Goal: Transaction & Acquisition: Purchase product/service

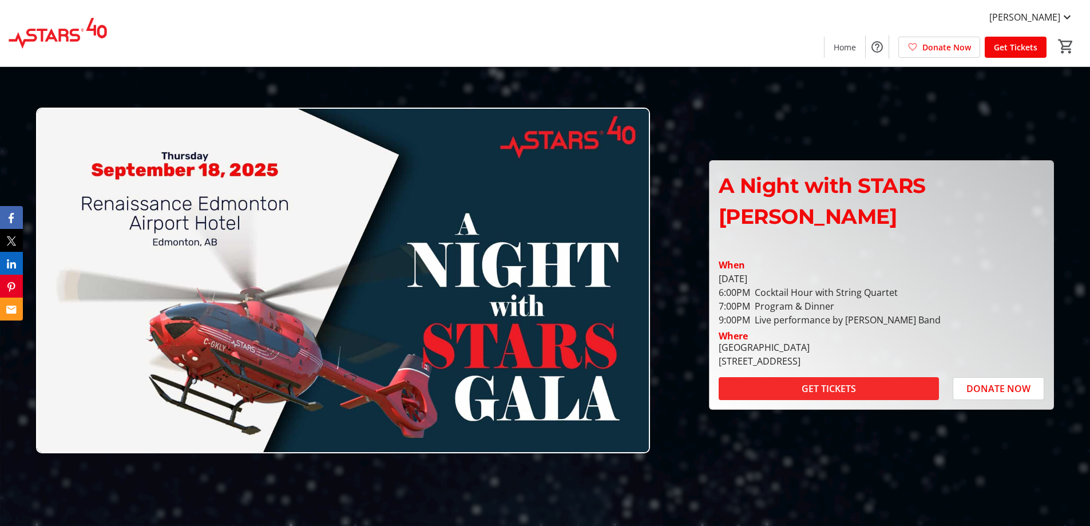
click at [786, 375] on span at bounding box center [829, 388] width 220 height 27
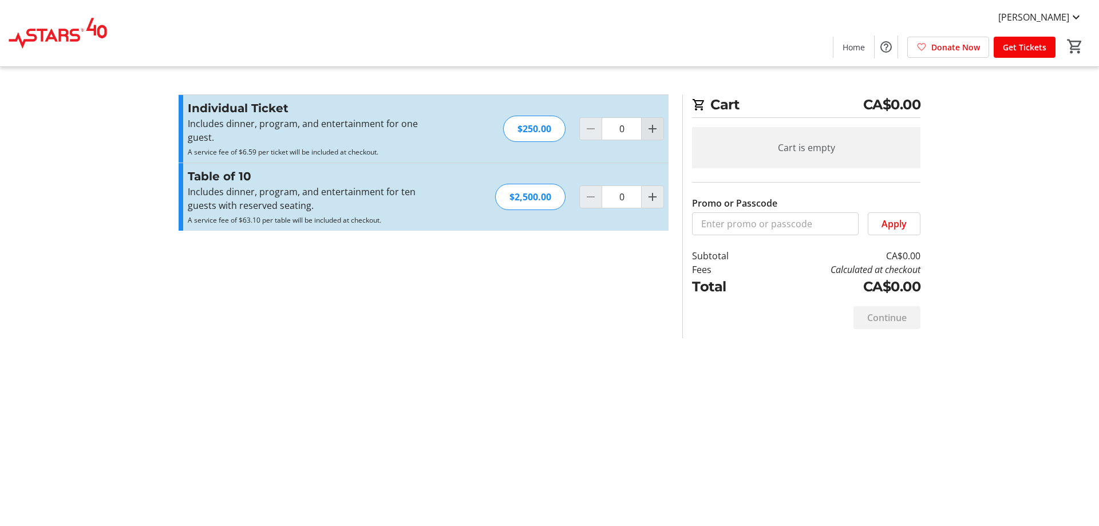
click at [651, 127] on mat-icon "Increment by one" at bounding box center [653, 129] width 14 height 14
type input "2"
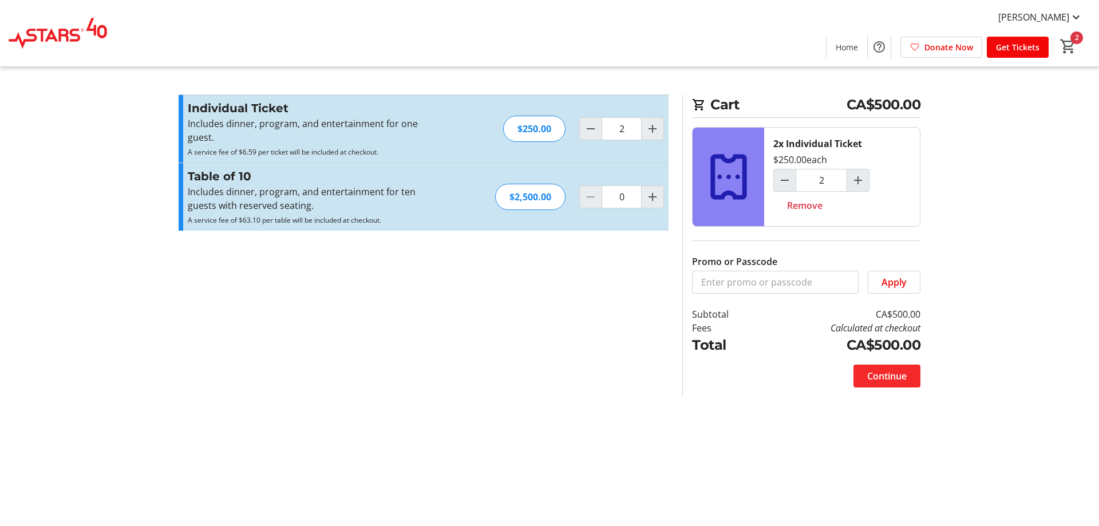
click at [889, 378] on span "Continue" at bounding box center [886, 376] width 39 height 14
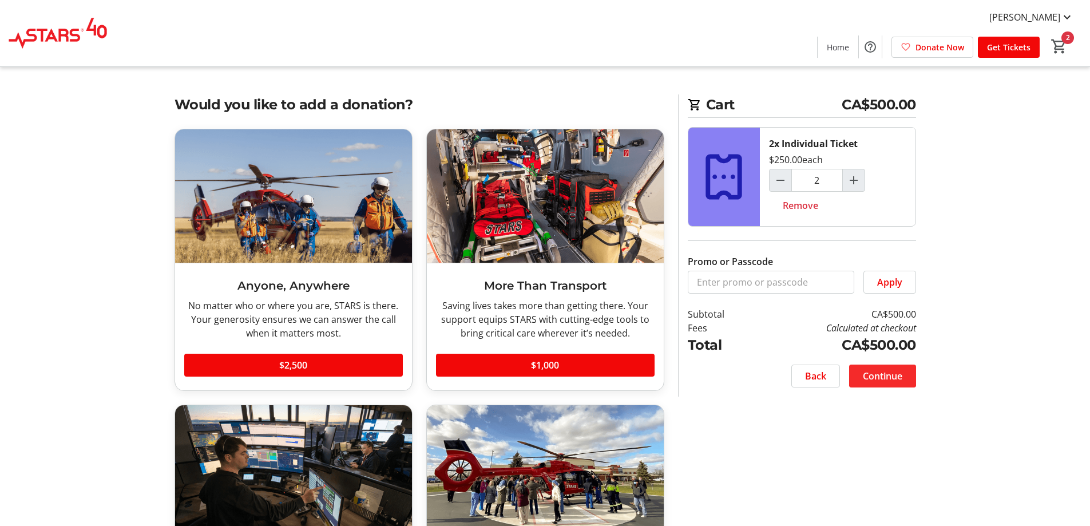
click at [889, 378] on span "Continue" at bounding box center [882, 376] width 39 height 14
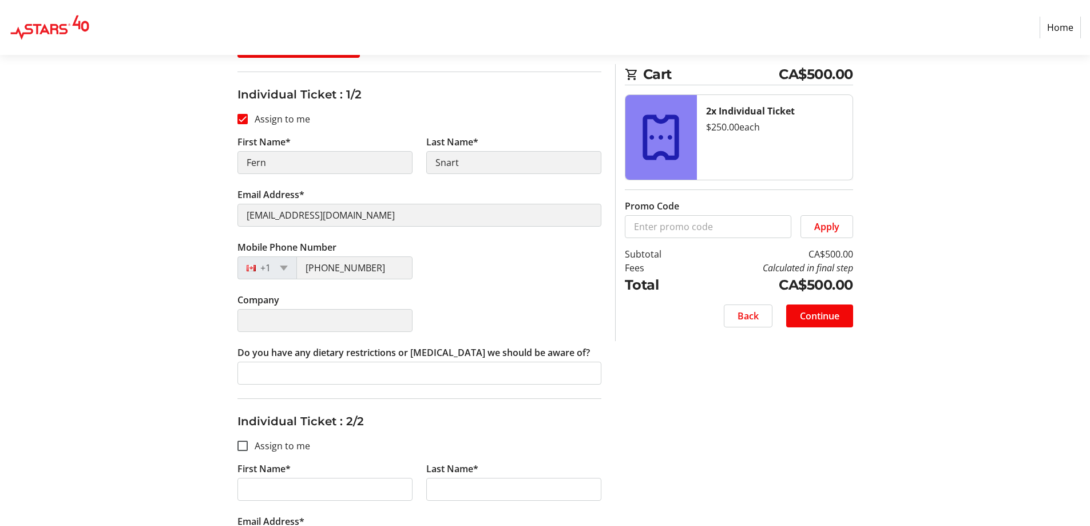
scroll to position [221, 0]
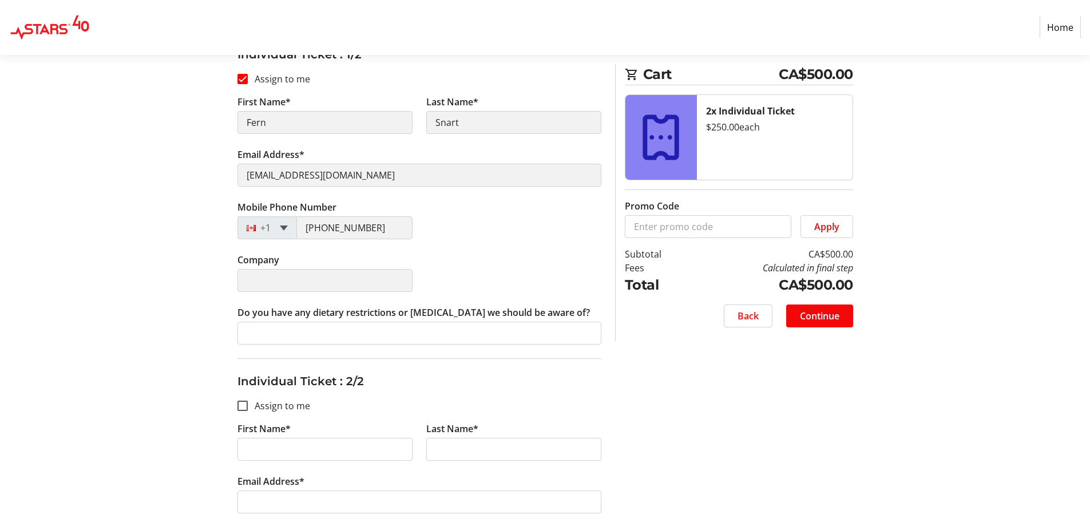
click at [284, 227] on span at bounding box center [284, 227] width 8 height 5
click at [245, 448] on input "First Name*" at bounding box center [325, 449] width 175 height 23
type input "[PERSON_NAME]"
type input "Kendal"
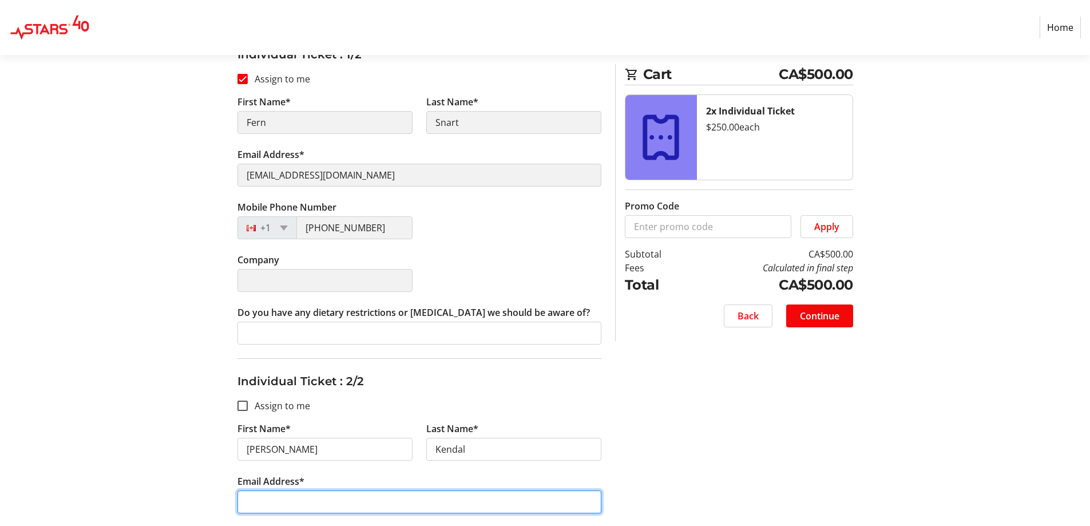
type input "[EMAIL_ADDRESS][DOMAIN_NAME]"
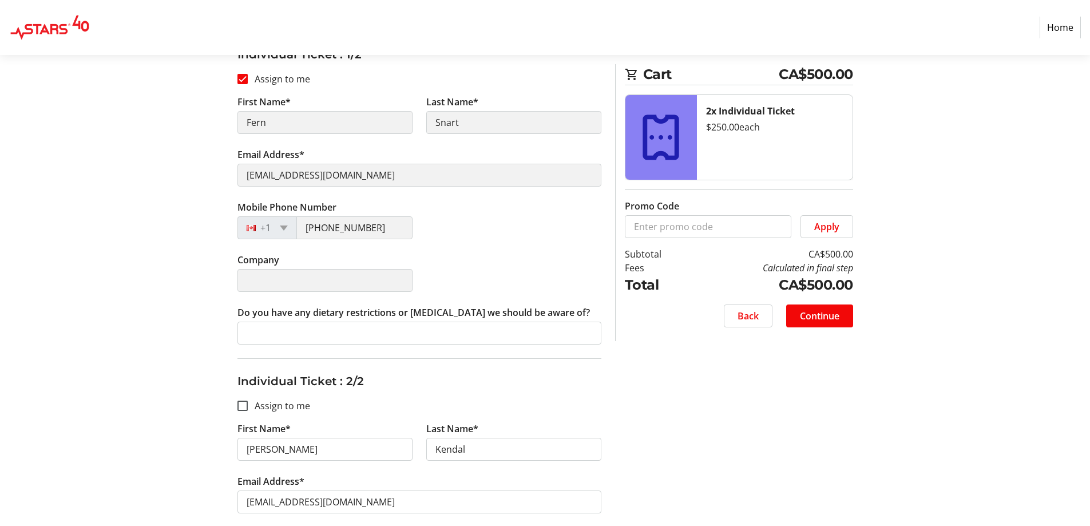
type input "[PHONE_NUMBER]"
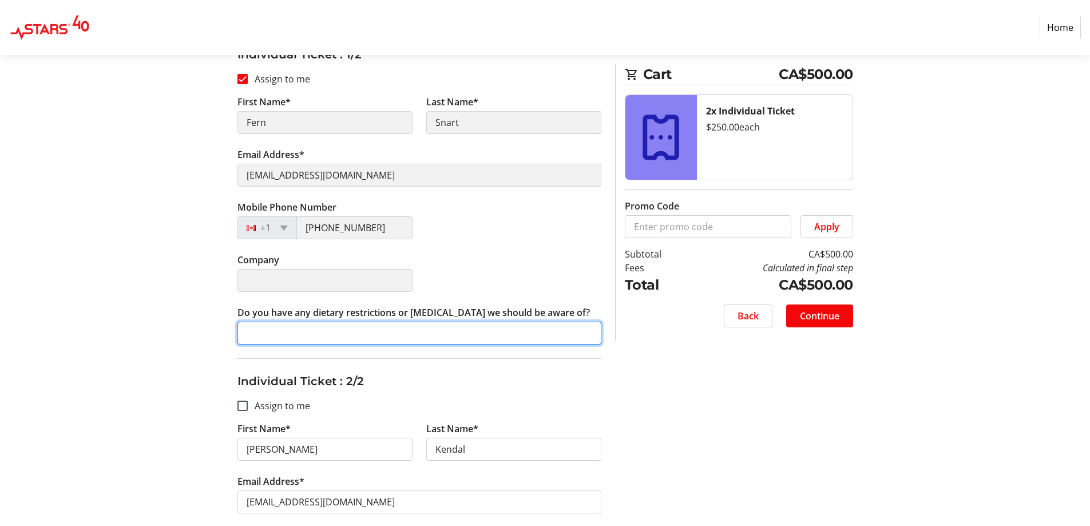
click at [249, 332] on input "Do you have any dietary restrictions or [MEDICAL_DATA] we should be aware of?" at bounding box center [420, 333] width 364 height 23
click at [283, 227] on span at bounding box center [284, 227] width 8 height 5
click at [260, 221] on div "+1" at bounding box center [254, 228] width 33 height 22
type input "None"
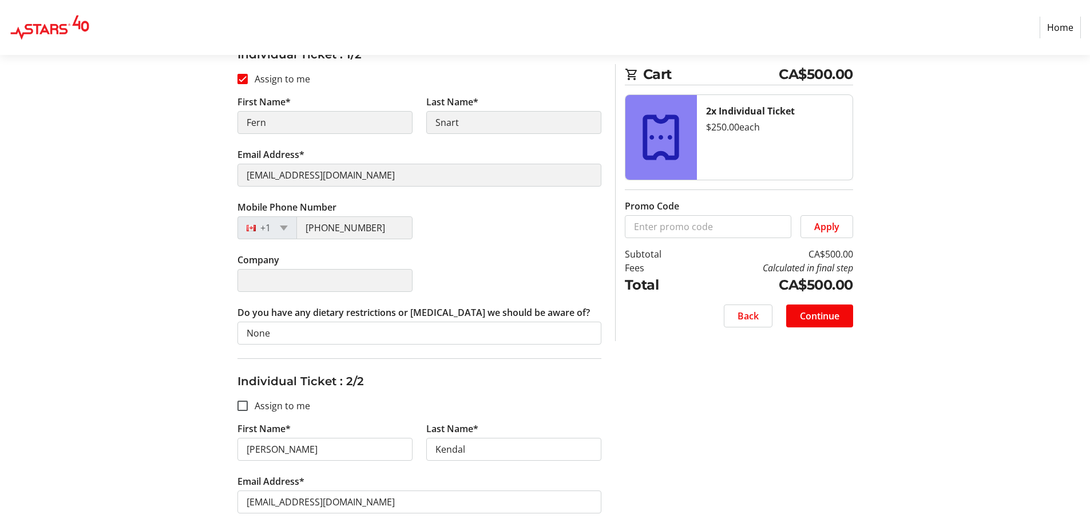
click at [520, 235] on div "Mobile Phone Number [PHONE_NUMBER]" at bounding box center [420, 226] width 378 height 53
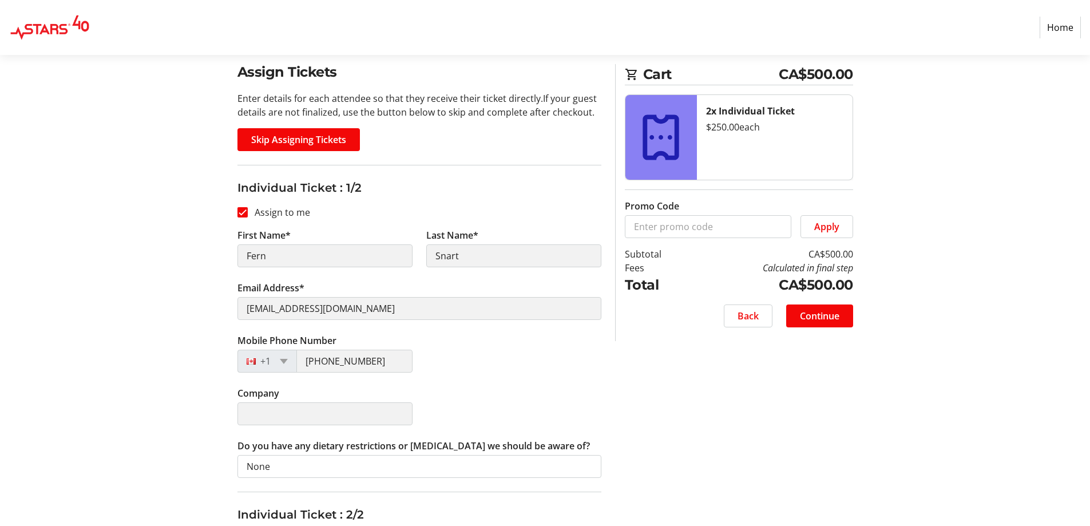
scroll to position [85, 0]
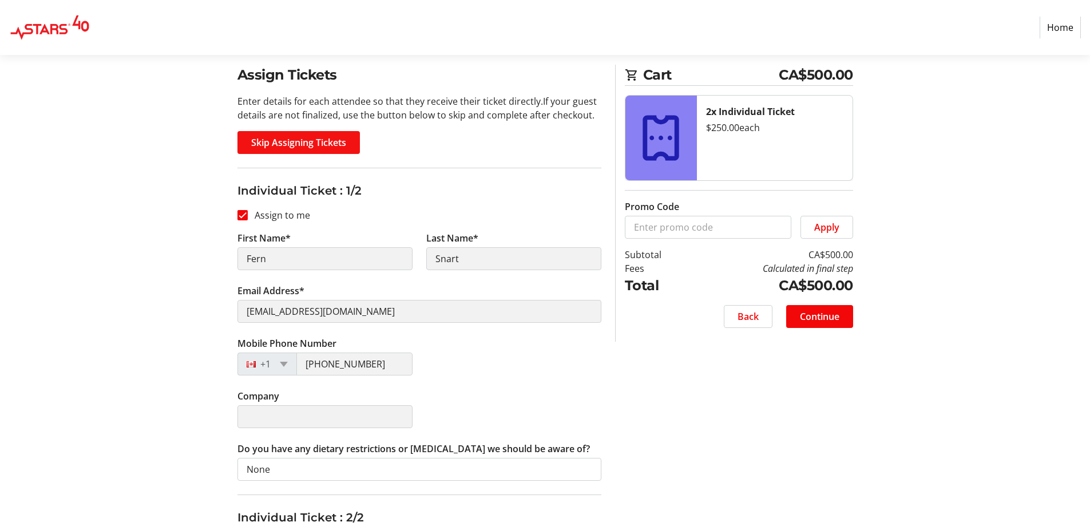
click at [332, 140] on span "Skip Assigning Tickets" at bounding box center [298, 143] width 95 height 14
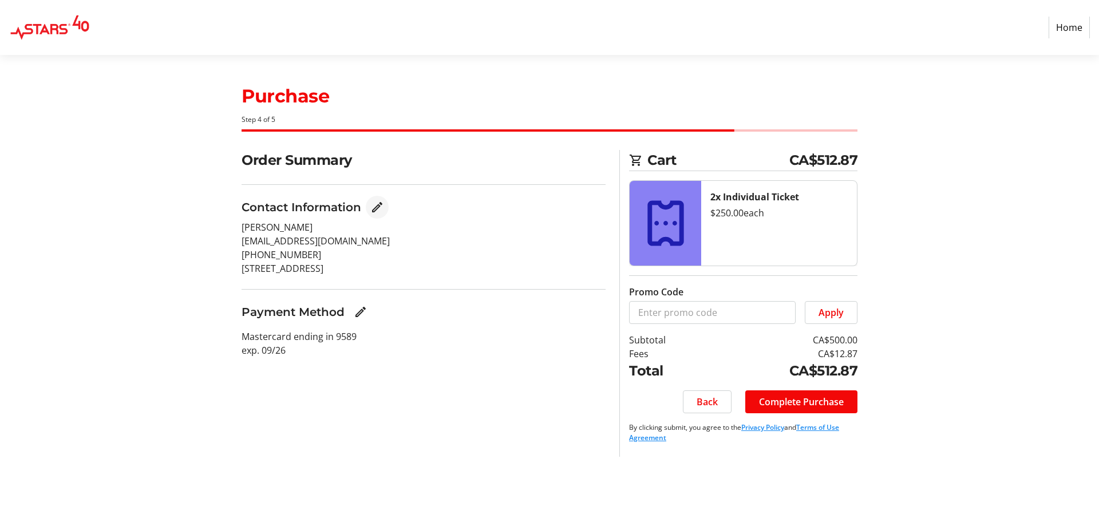
click at [376, 205] on mat-icon "Edit Contact Information" at bounding box center [377, 207] width 14 height 14
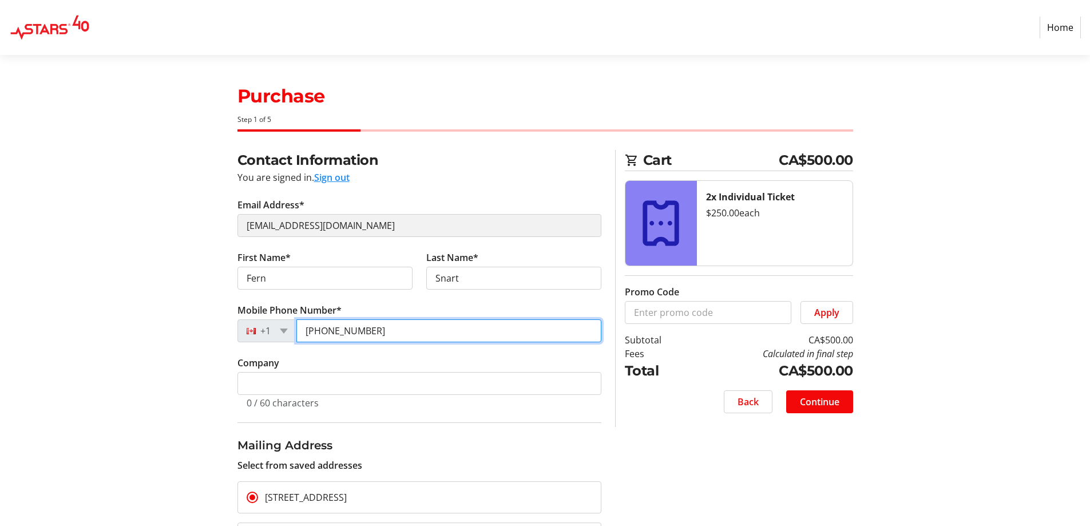
drag, startPoint x: 374, startPoint y: 331, endPoint x: 330, endPoint y: 330, distance: 43.5
click at [330, 330] on input "[PHONE_NUMBER]" at bounding box center [448, 330] width 305 height 23
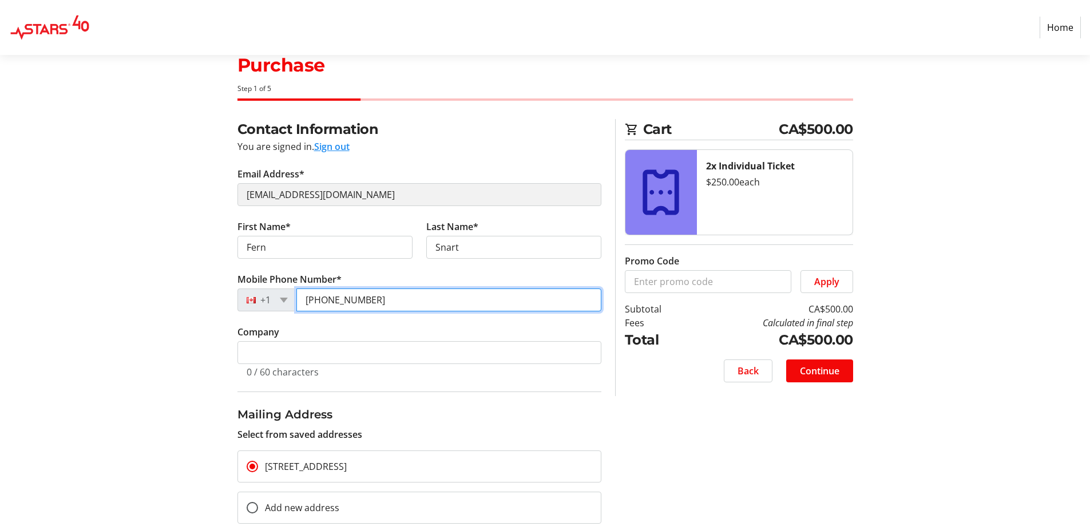
scroll to position [56, 0]
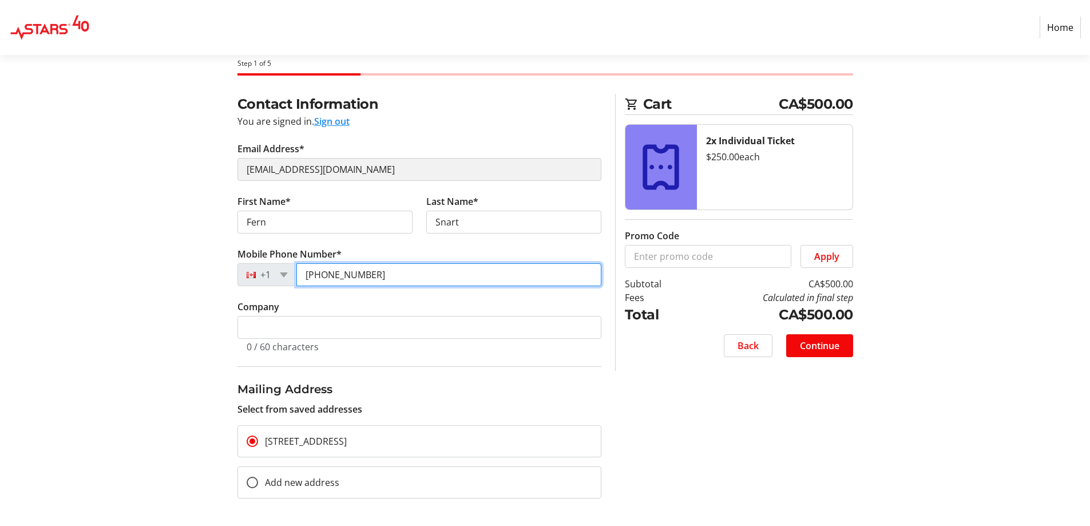
type input "[PHONE_NUMBER]"
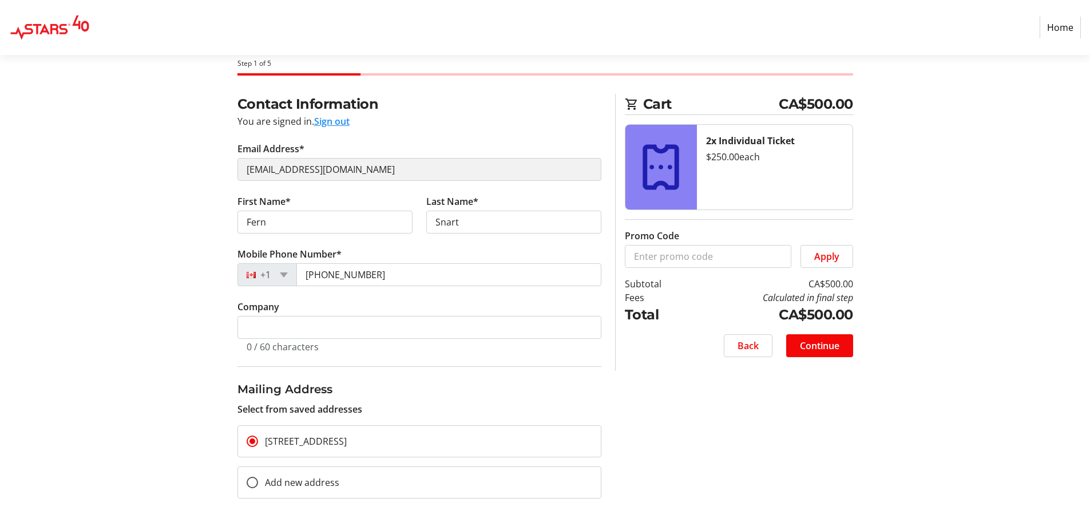
click at [172, 148] on div "Contact Information You are signed in. Sign out Email Address* [PERSON_NAME][EM…" at bounding box center [545, 310] width 755 height 432
click at [345, 119] on button "Sign out" at bounding box center [331, 121] width 35 height 14
select select "AB"
select select "CA"
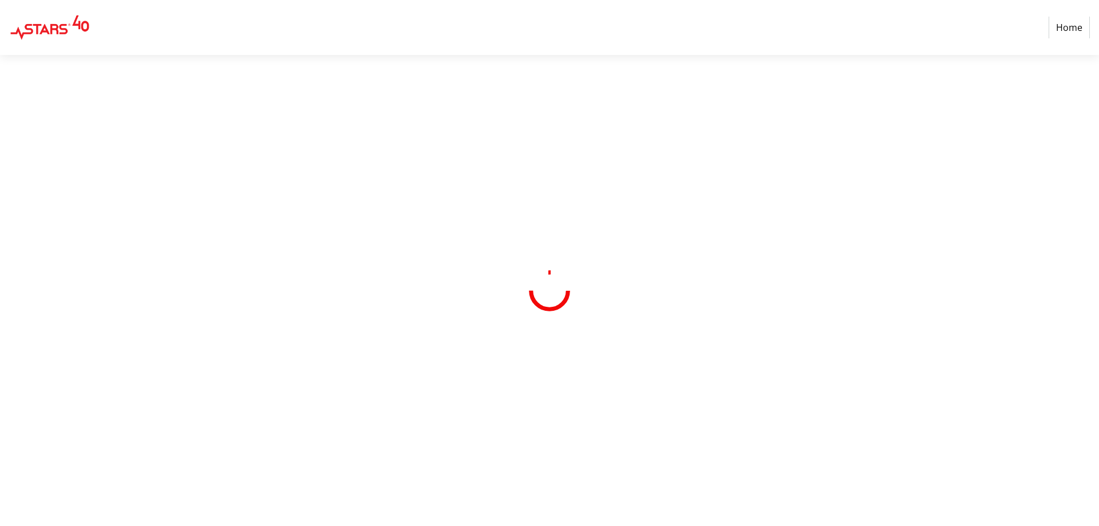
select select "CA"
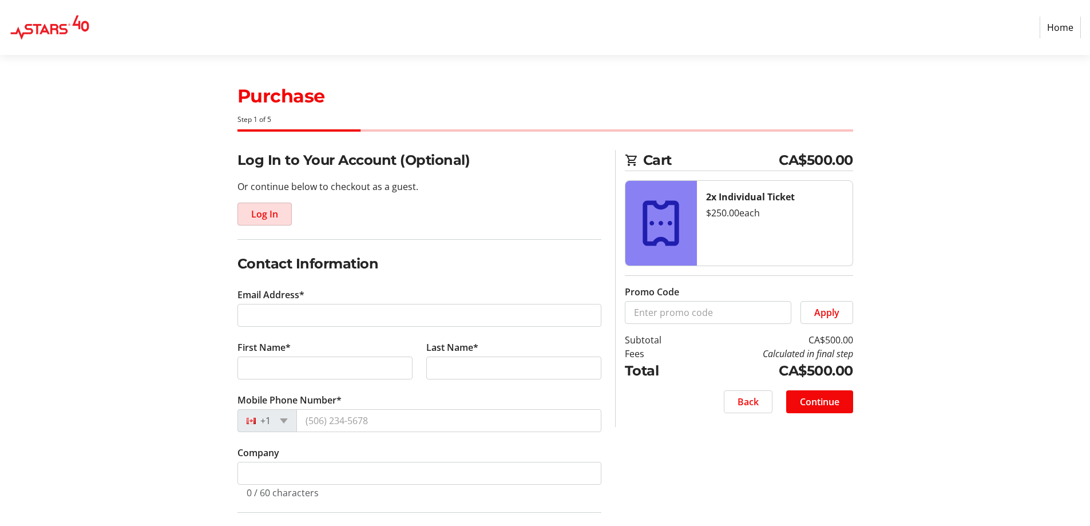
click at [272, 215] on span "Log In" at bounding box center [264, 214] width 27 height 14
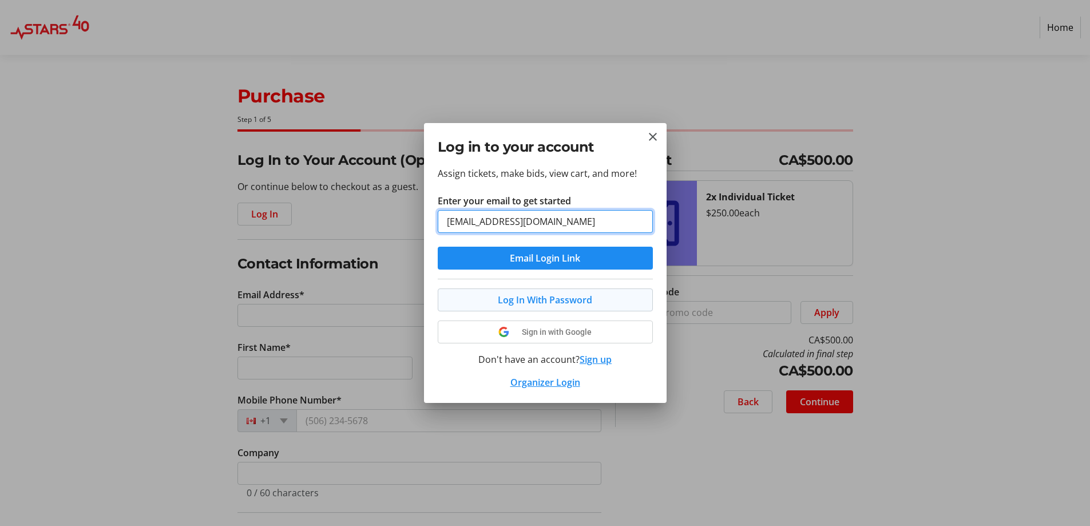
type input "[EMAIL_ADDRESS][DOMAIN_NAME]"
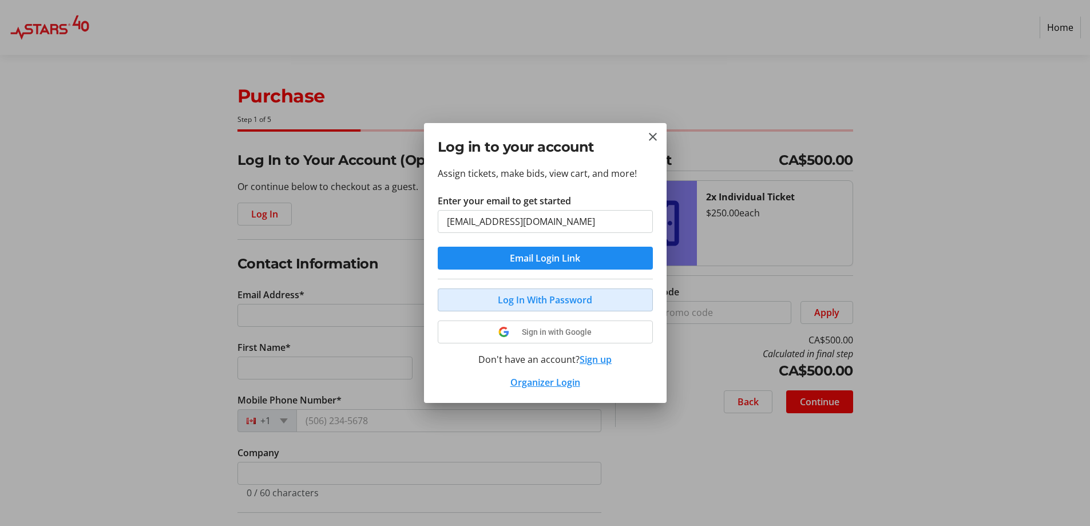
click at [542, 302] on span "Log In With Password" at bounding box center [545, 300] width 94 height 14
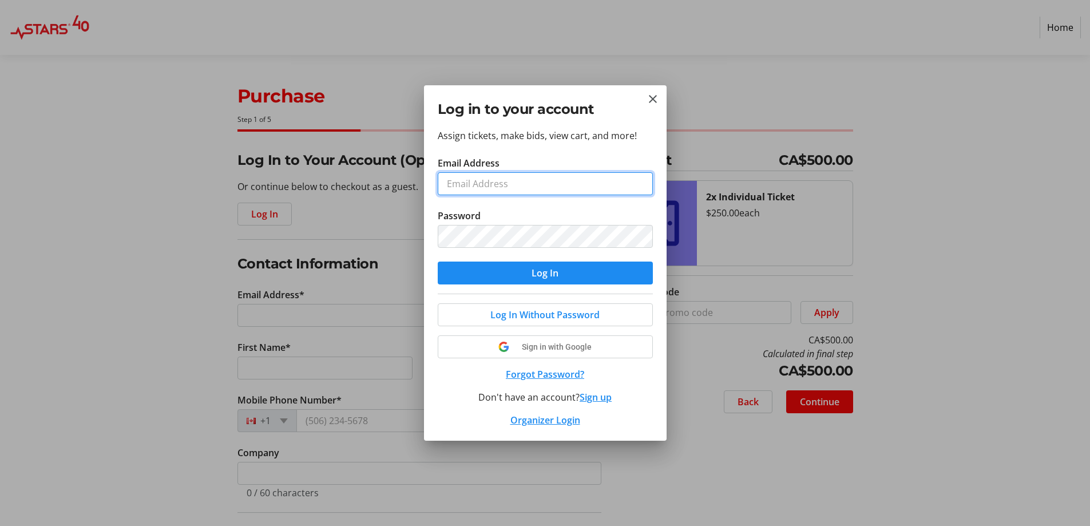
click at [513, 187] on input "Email Address" at bounding box center [545, 183] width 215 height 23
type input "[EMAIL_ADDRESS][DOMAIN_NAME]"
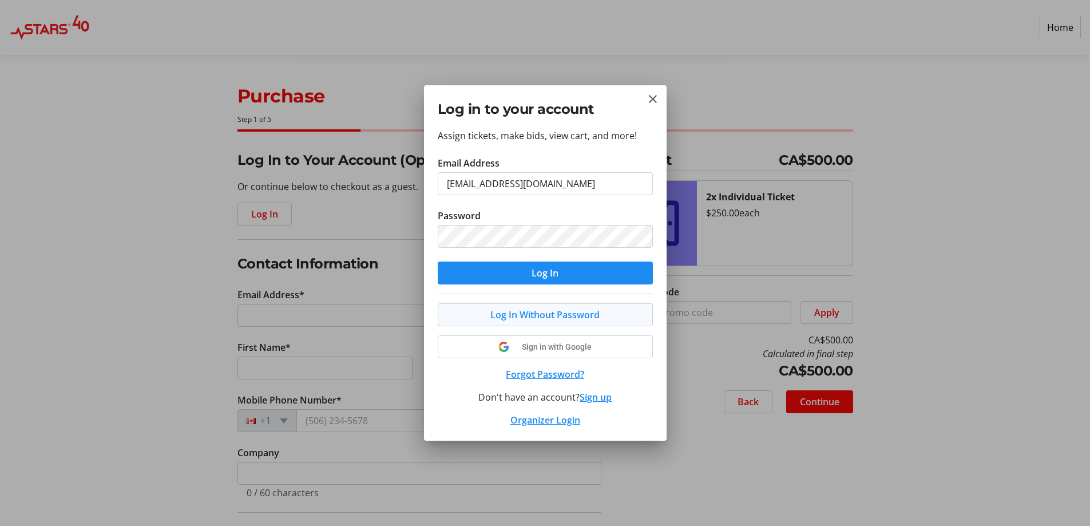
click at [547, 318] on span "Log In Without Password" at bounding box center [544, 315] width 109 height 14
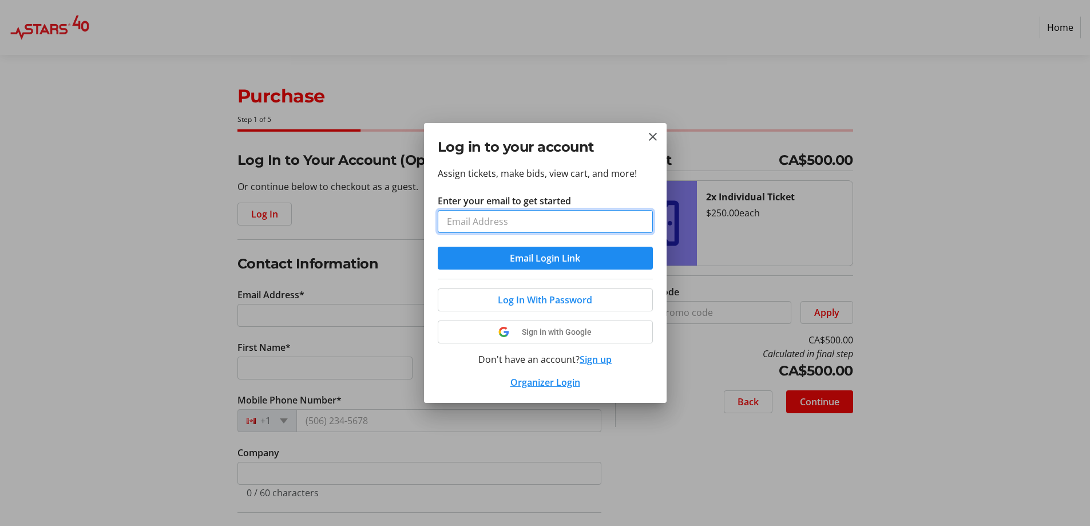
click at [459, 220] on input "Enter your email to get started" at bounding box center [545, 221] width 215 height 23
type input "[EMAIL_ADDRESS][DOMAIN_NAME]"
click at [552, 256] on span "Email Login Link" at bounding box center [545, 258] width 70 height 14
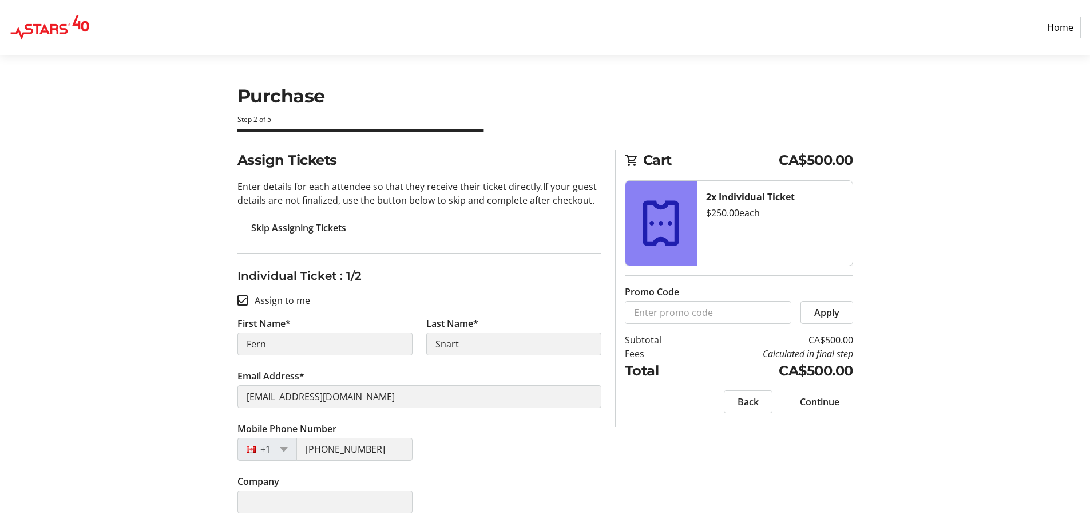
click at [295, 228] on span "Skip Assigning Tickets" at bounding box center [298, 228] width 95 height 14
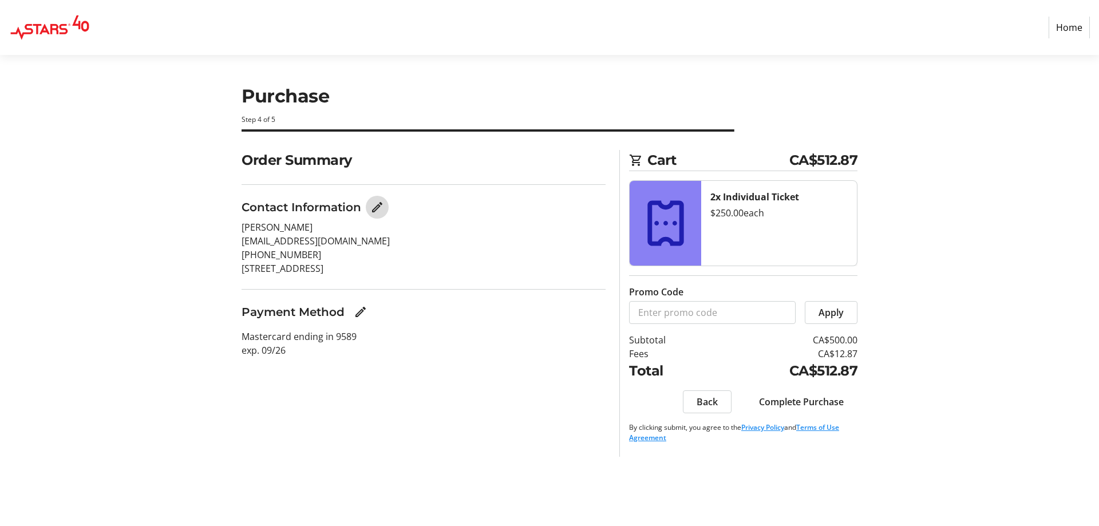
click at [374, 205] on mat-icon "Edit Contact Information" at bounding box center [377, 207] width 14 height 14
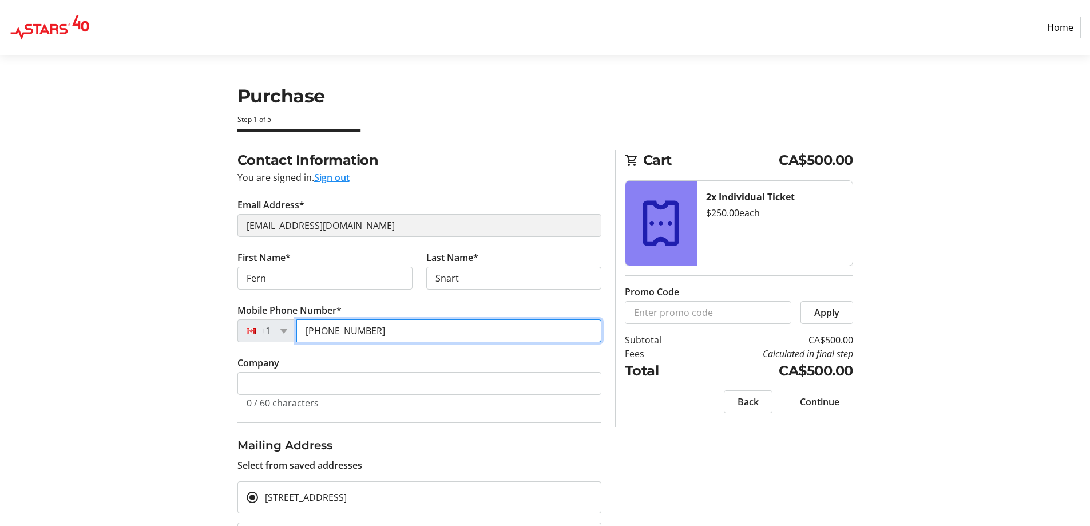
click at [371, 330] on input "[PHONE_NUMBER]" at bounding box center [448, 330] width 305 height 23
click at [371, 330] on input "(780)" at bounding box center [448, 330] width 305 height 23
type input "[PHONE_NUMBER]"
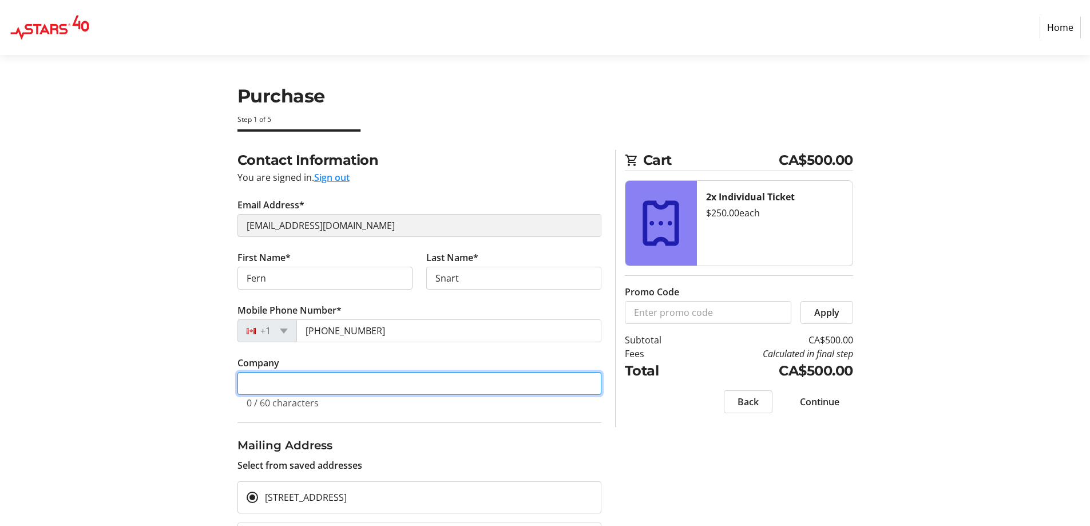
type input "Snart, Fern"
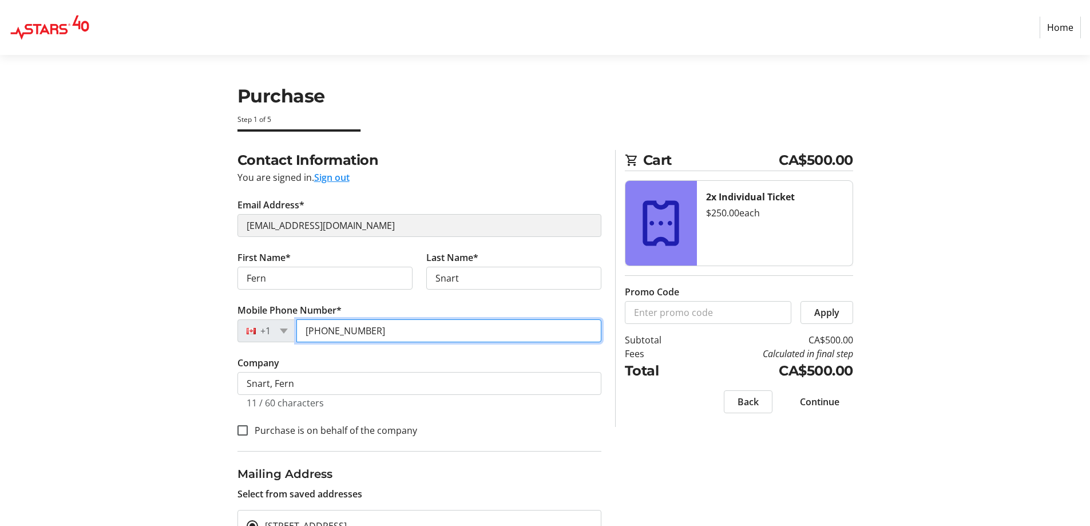
type input "[PHONE_NUMBER]"
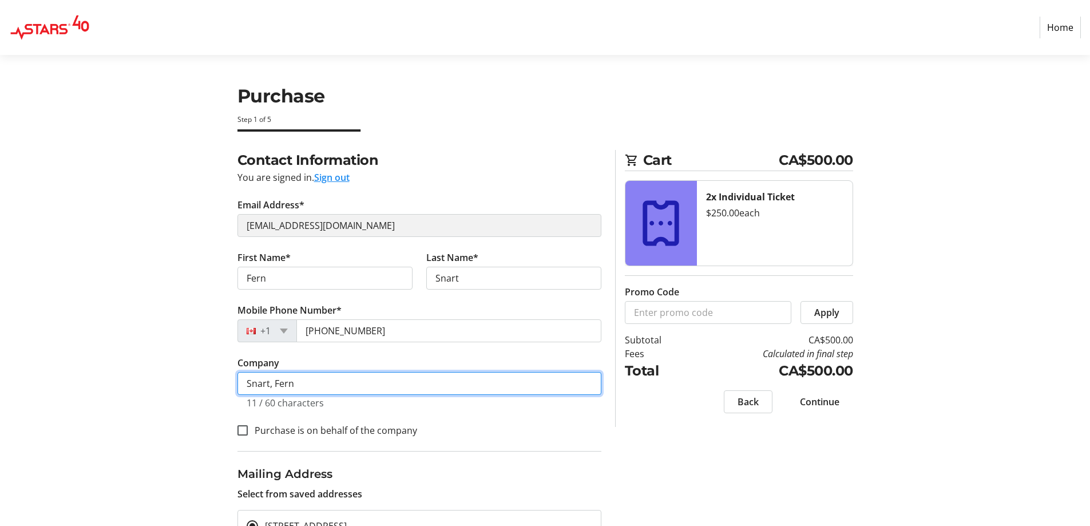
drag, startPoint x: 323, startPoint y: 385, endPoint x: 245, endPoint y: 377, distance: 78.8
click at [245, 377] on input "Snart, Fern" at bounding box center [420, 383] width 364 height 23
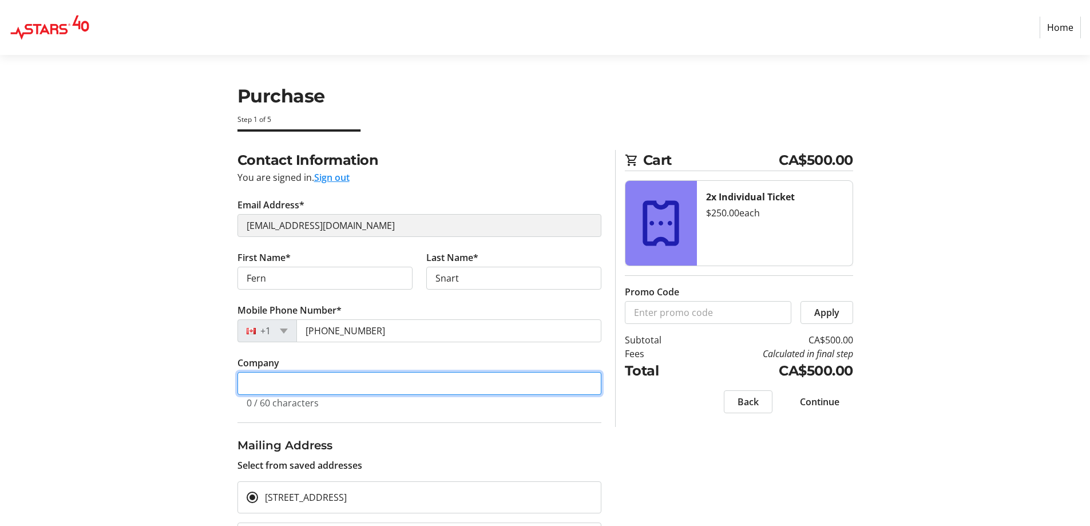
scroll to position [56, 0]
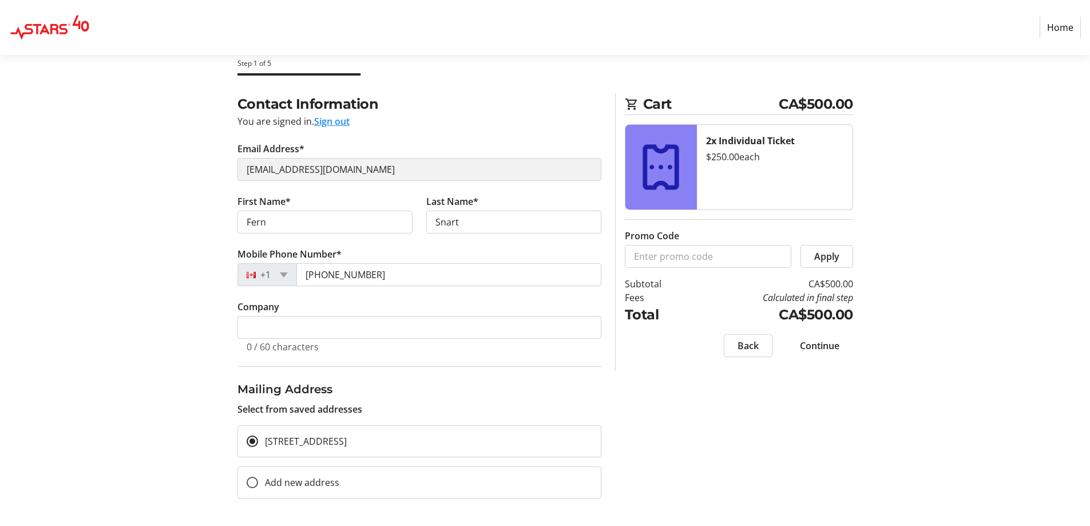
click at [820, 347] on span "Continue" at bounding box center [819, 346] width 39 height 14
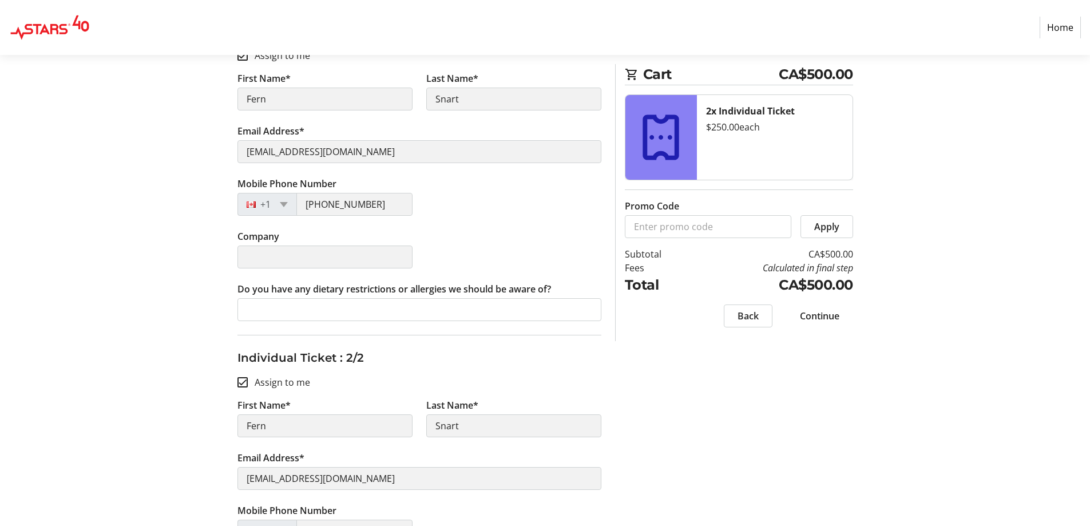
scroll to position [252, 0]
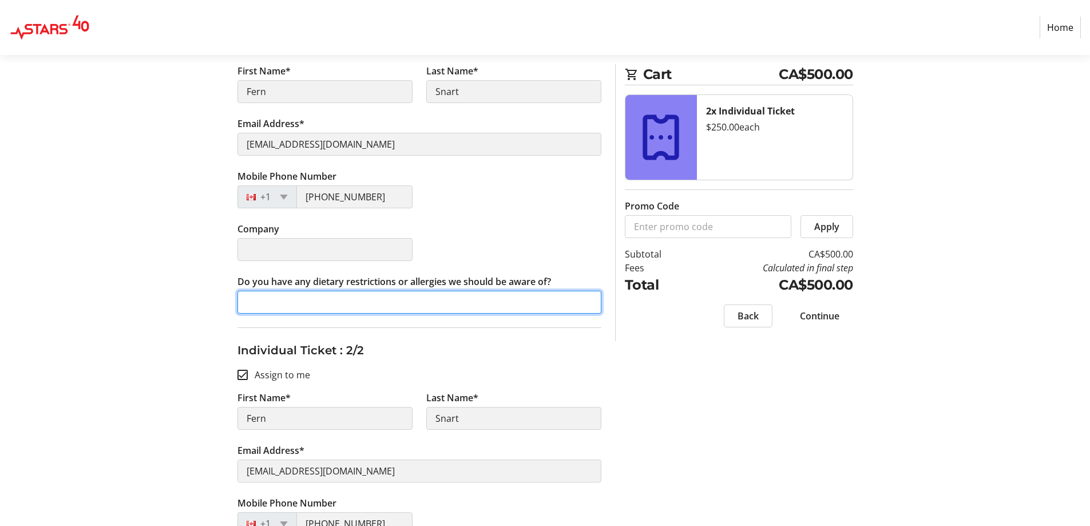
click at [254, 301] on input "Do you have any dietary restrictions or [MEDICAL_DATA] we should be aware of?" at bounding box center [420, 302] width 364 height 23
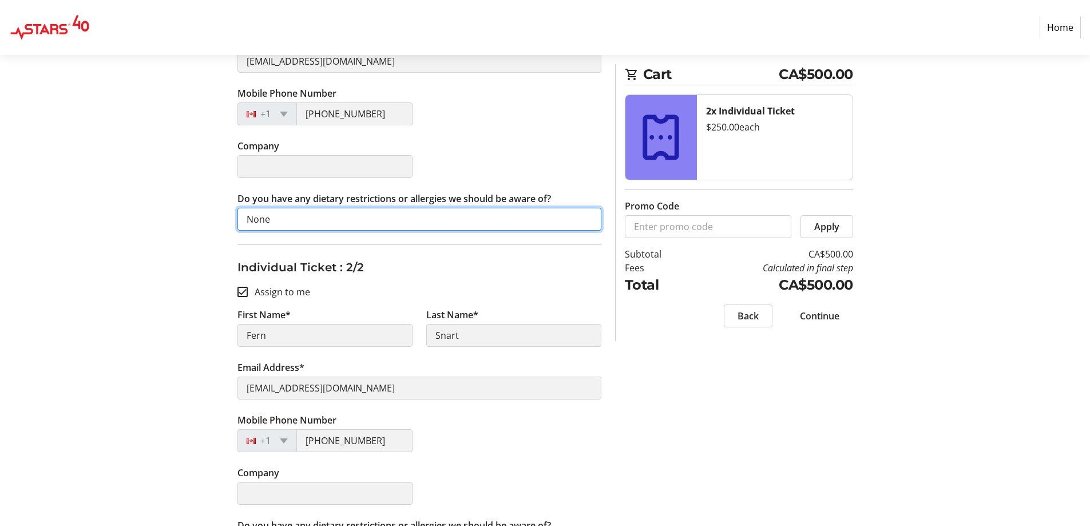
scroll to position [381, 0]
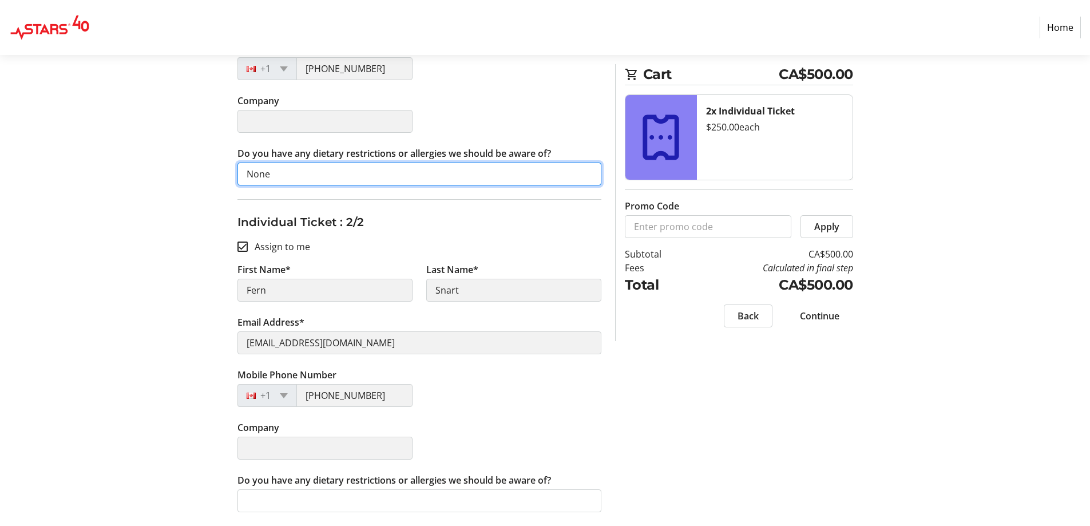
type input "None"
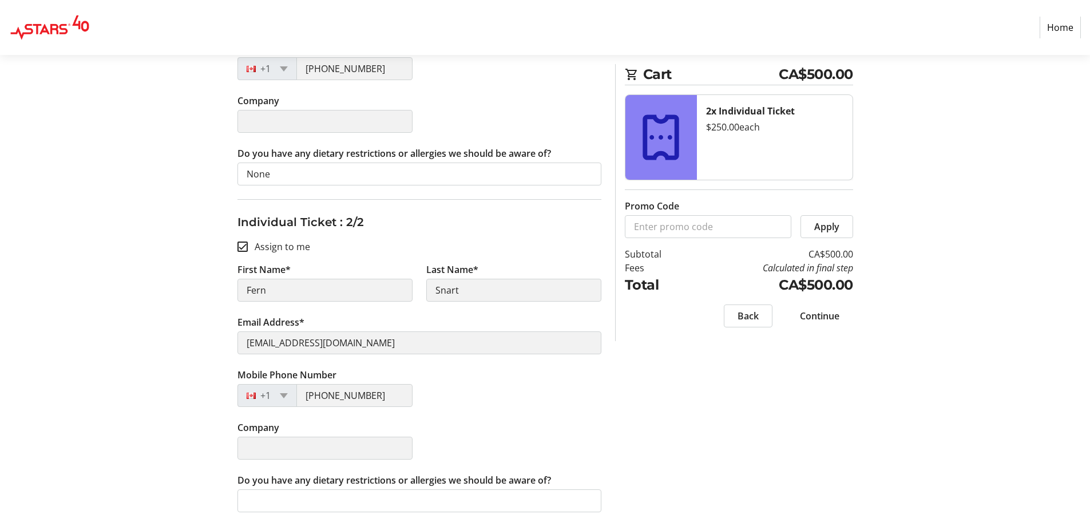
click at [820, 315] on span "Continue" at bounding box center [819, 316] width 39 height 14
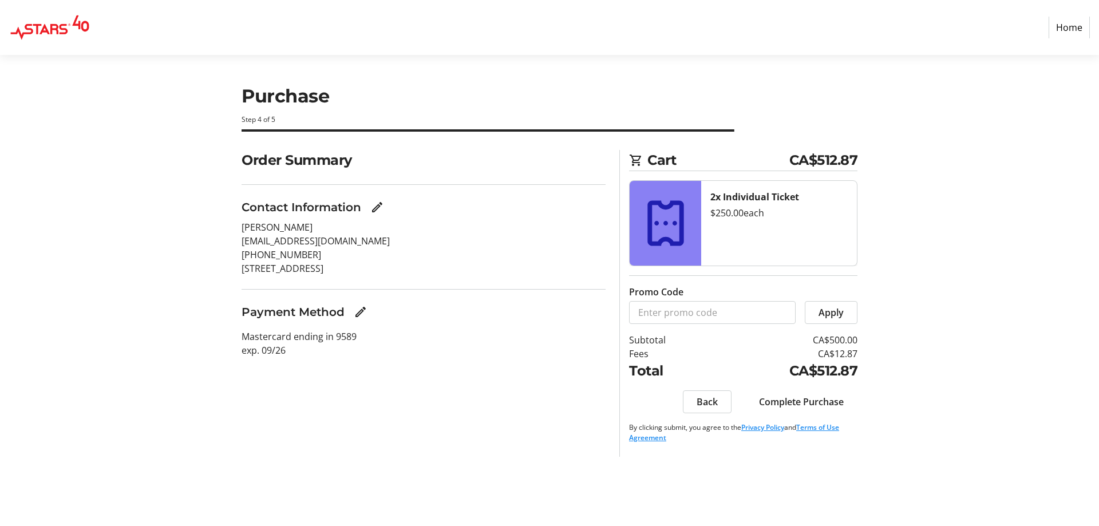
click at [791, 400] on span "Complete Purchase" at bounding box center [801, 402] width 85 height 14
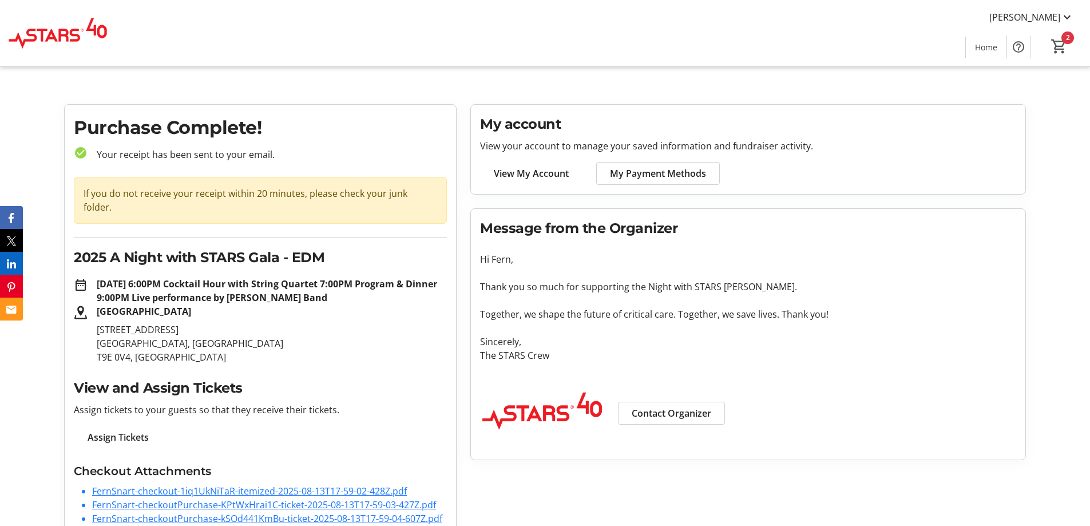
scroll to position [14, 0]
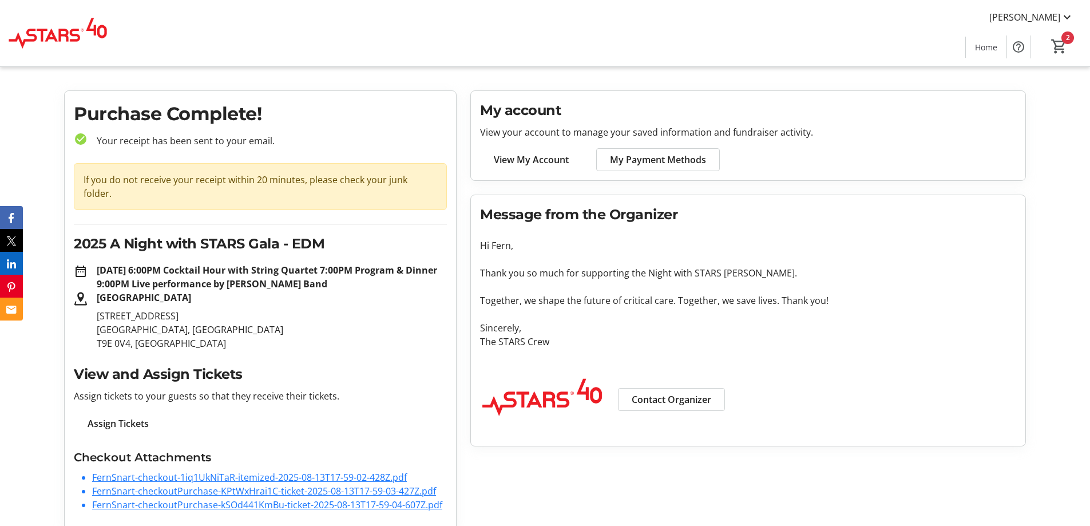
click at [286, 485] on link "FernSnart-checkoutPurchase-KPtWxHrai1C-ticket-2025-08-13T17-59-03-427Z.pdf" at bounding box center [264, 491] width 344 height 13
click at [304, 498] on link "FernSnart-checkoutPurchase-kSOd441KmBu-ticket-2025-08-13T17-59-04-607Z.pdf" at bounding box center [267, 504] width 350 height 13
